Goal: Information Seeking & Learning: Understand process/instructions

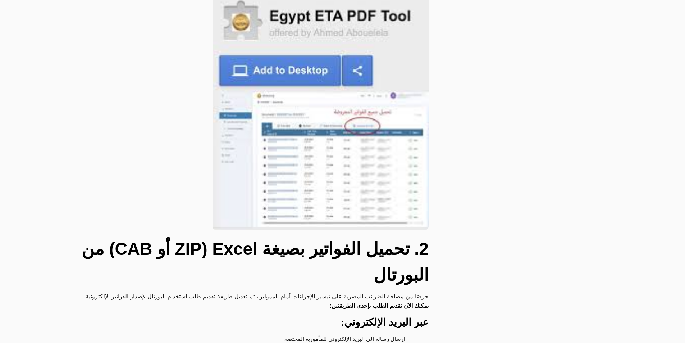
scroll to position [540, 0]
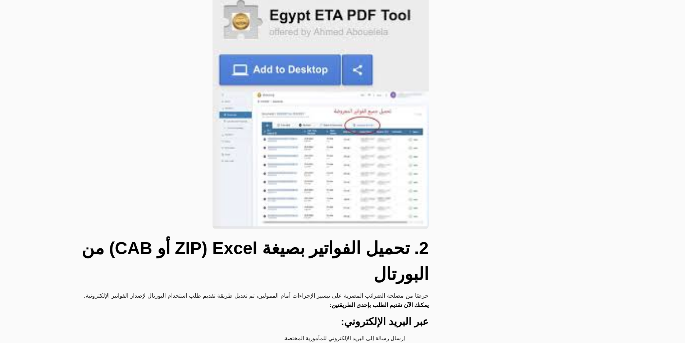
click at [299, 45] on img at bounding box center [321, 111] width 216 height 236
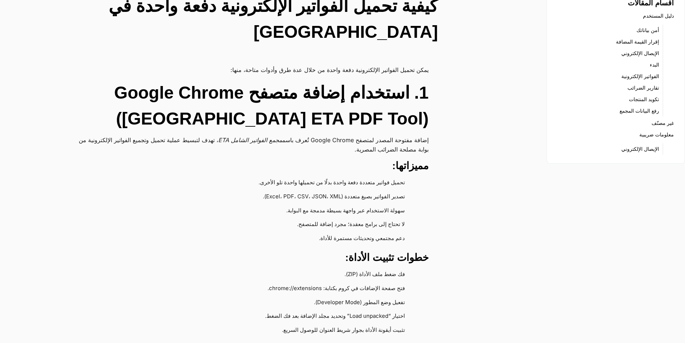
scroll to position [0, 0]
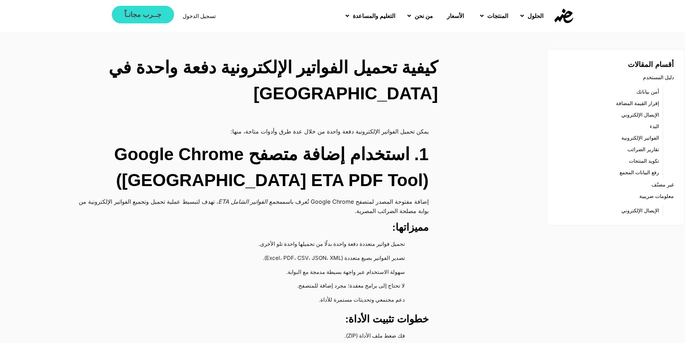
click at [152, 18] on span "جــرب مجانـاً" at bounding box center [142, 14] width 37 height 7
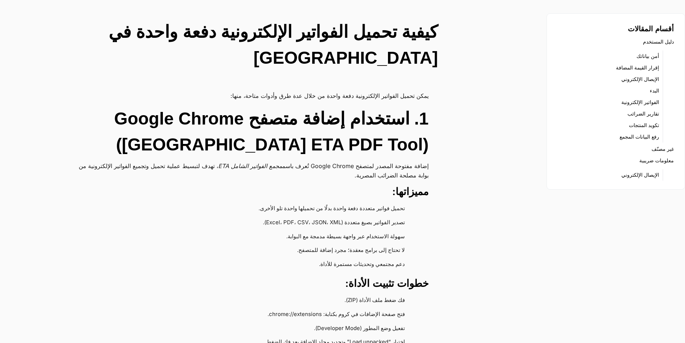
scroll to position [180, 0]
